Goal: Information Seeking & Learning: Learn about a topic

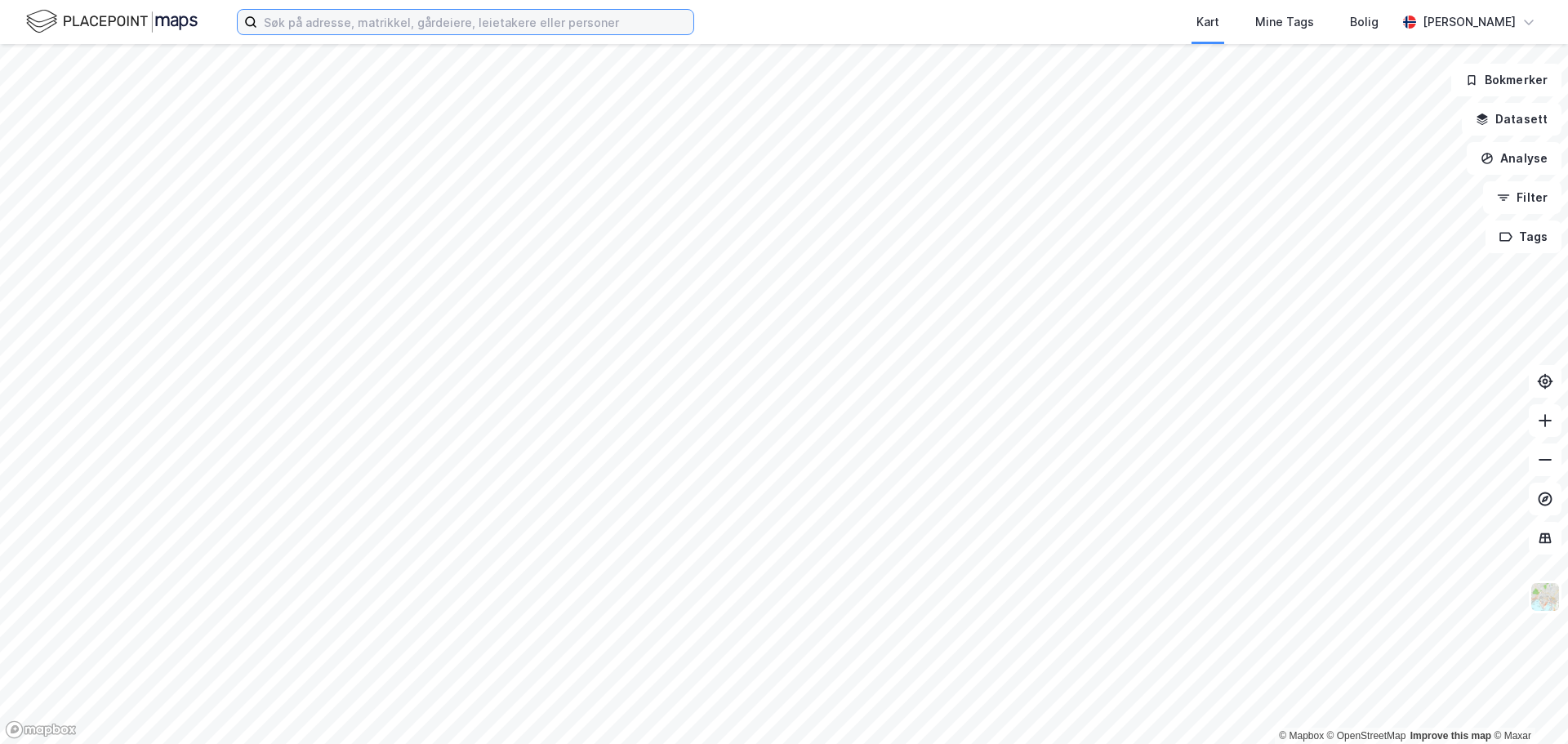
click at [315, 26] on input at bounding box center [475, 22] width 436 height 25
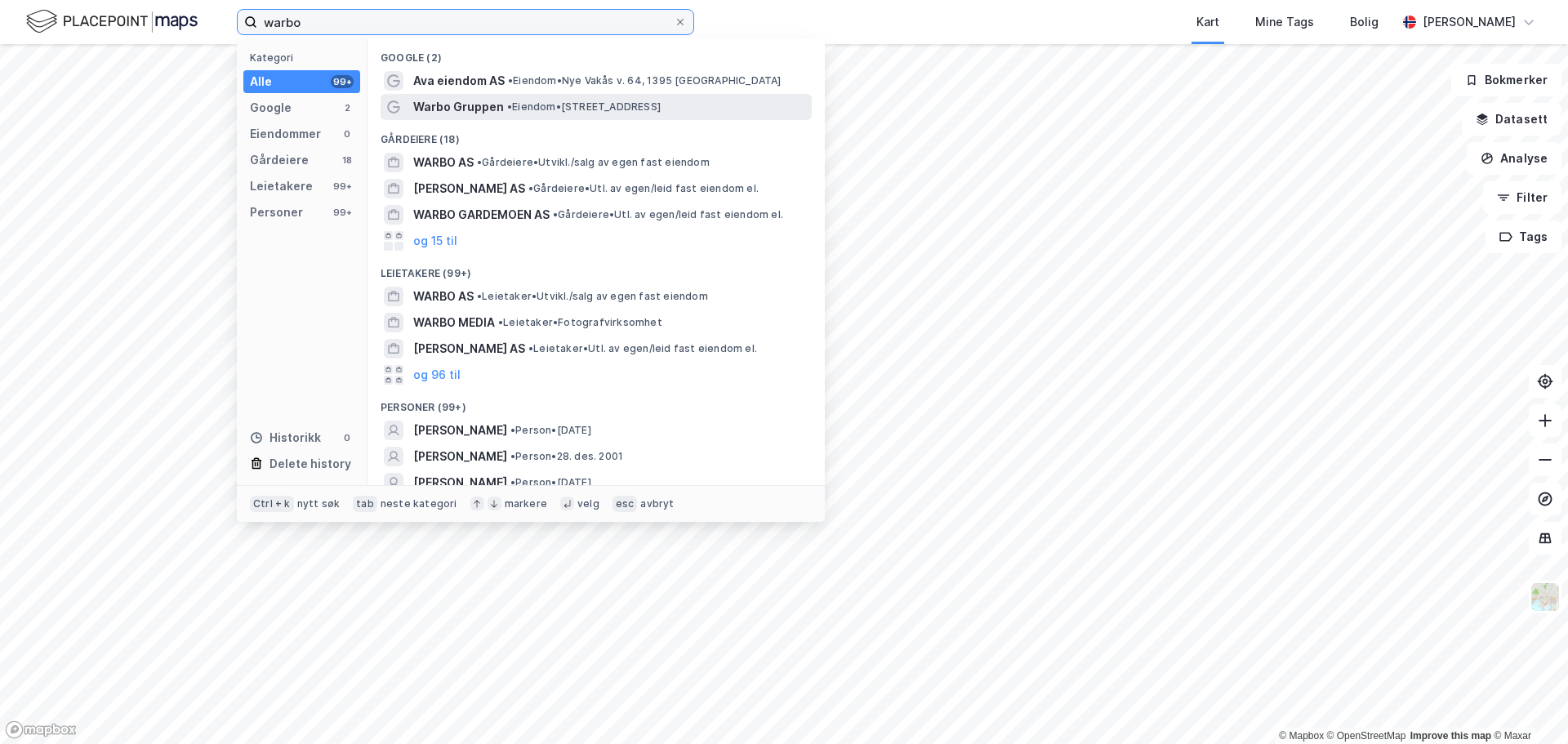
type input "warbo"
click at [448, 117] on div "Warbo Gruppen • Eiendom • [STREET_ADDRESS]" at bounding box center [596, 107] width 431 height 26
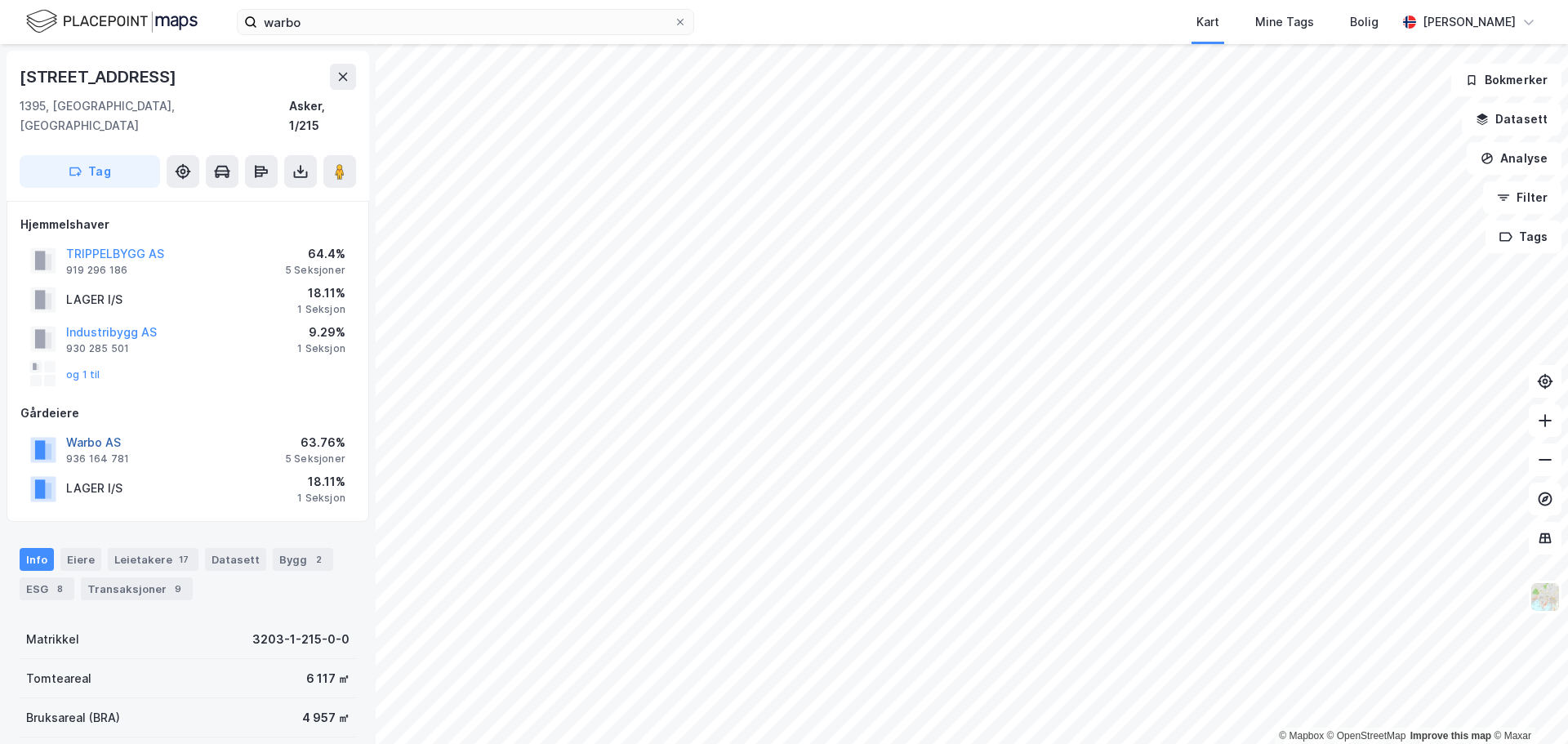
click at [0, 0] on button "Warbo AS" at bounding box center [0, 0] width 0 height 0
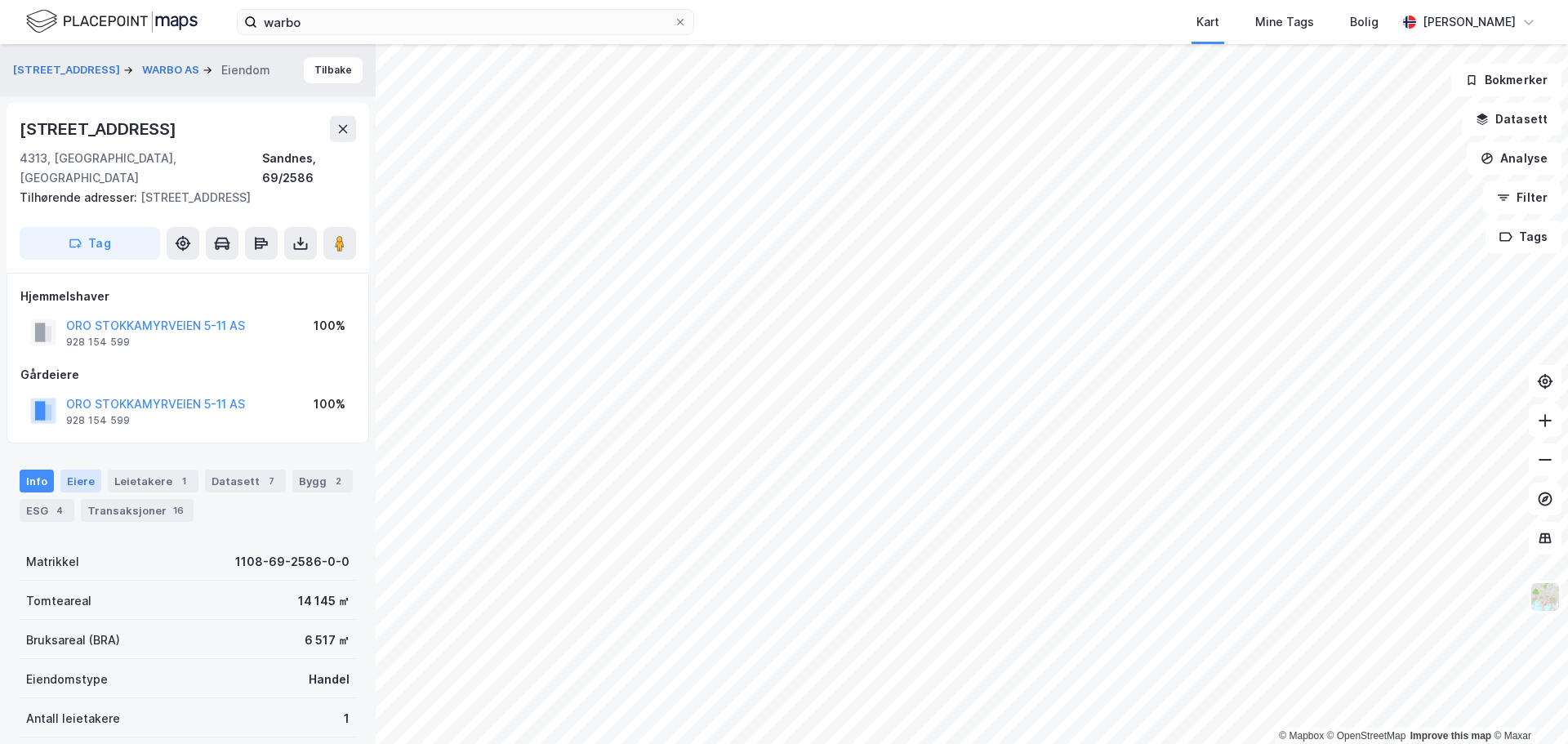
click at [66, 469] on div "Eiere" at bounding box center [81, 481] width 41 height 23
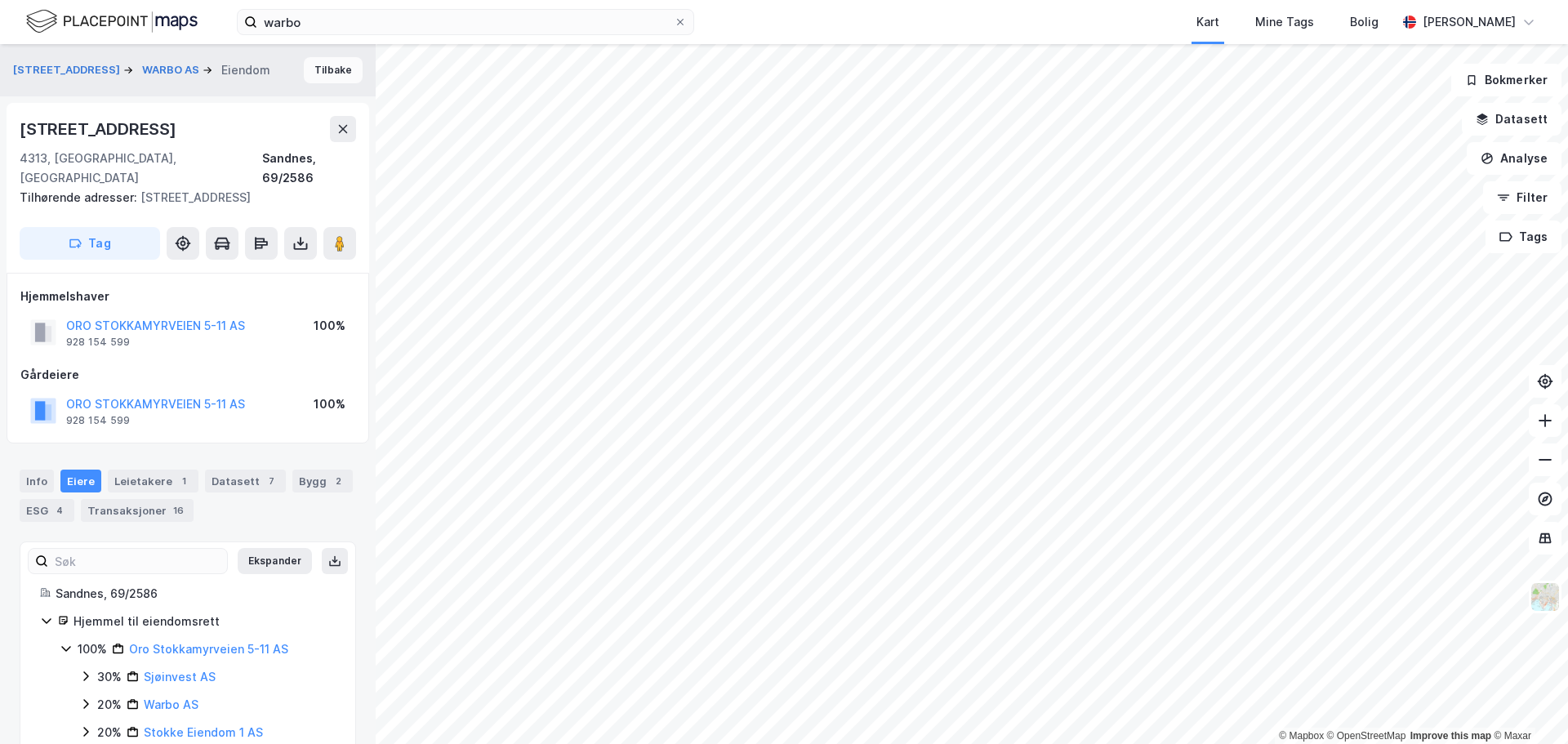
click at [304, 73] on button "Tilbake" at bounding box center [333, 70] width 59 height 26
